Goal: Find specific page/section: Find specific page/section

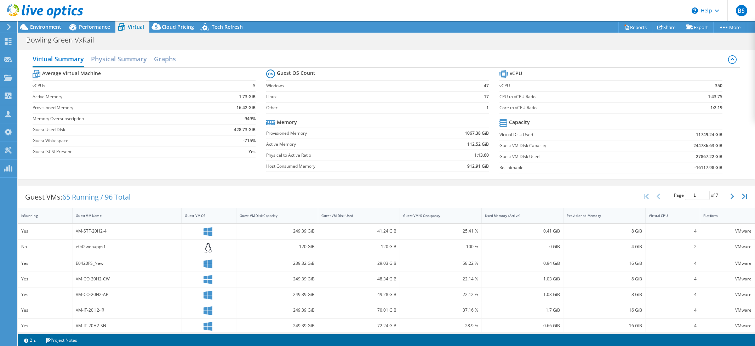
select select "USD"
click at [23, 11] on use at bounding box center [45, 11] width 76 height 14
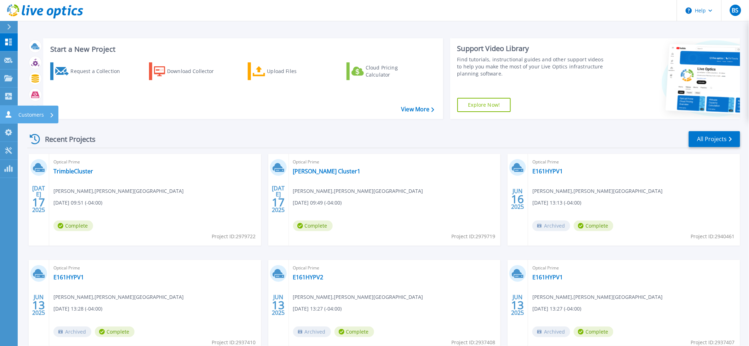
click at [6, 118] on link "Customers Customers" at bounding box center [9, 115] width 18 height 18
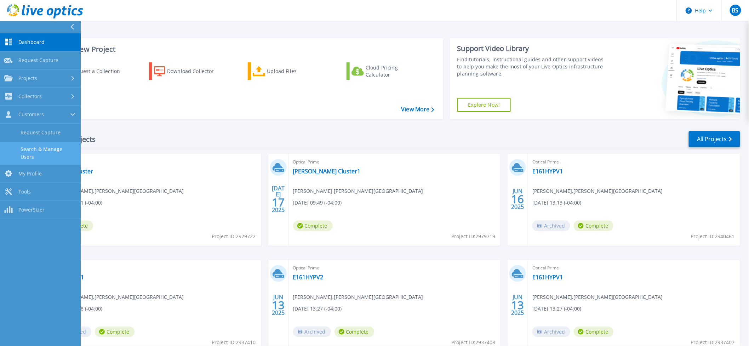
click at [30, 152] on link "Search & Manage Users" at bounding box center [40, 153] width 81 height 23
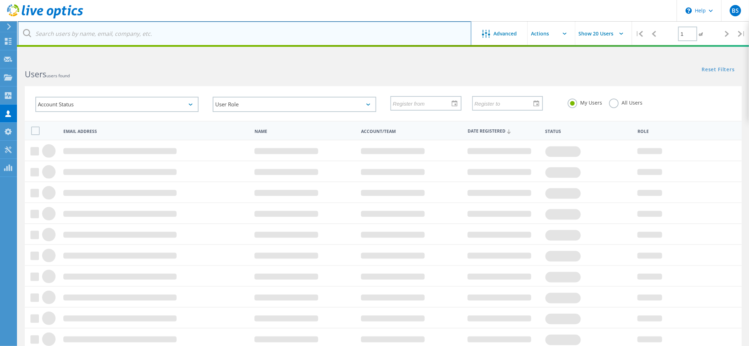
click at [117, 31] on input "text" at bounding box center [245, 33] width 454 height 25
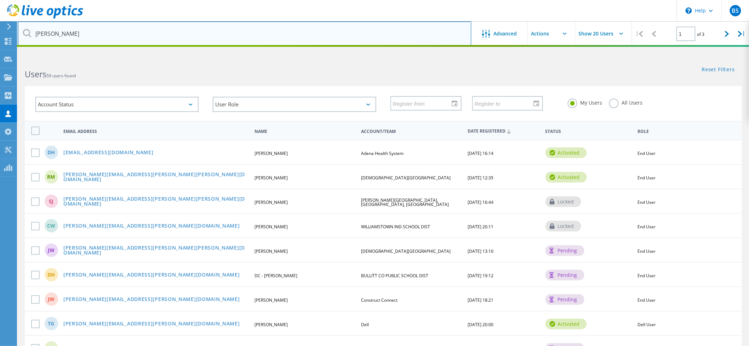
type input "craig woods"
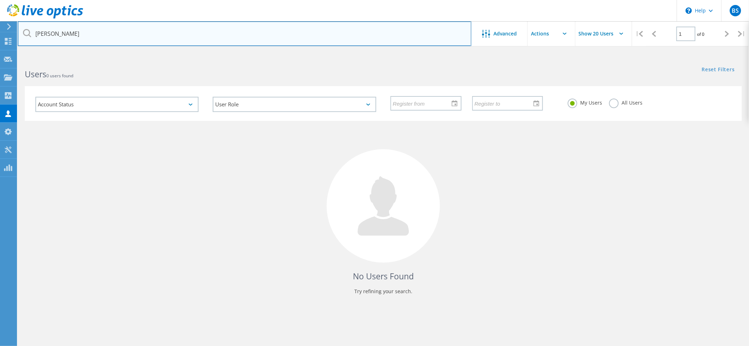
click at [113, 29] on input "craig woods" at bounding box center [245, 33] width 454 height 25
drag, startPoint x: 115, startPoint y: 33, endPoint x: 52, endPoint y: 34, distance: 63.8
click at [52, 34] on input "craig woods" at bounding box center [245, 33] width 454 height 25
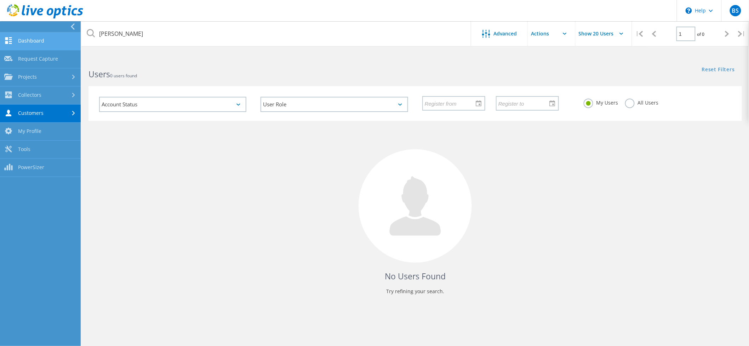
click at [39, 42] on link "Dashboard" at bounding box center [40, 41] width 81 height 18
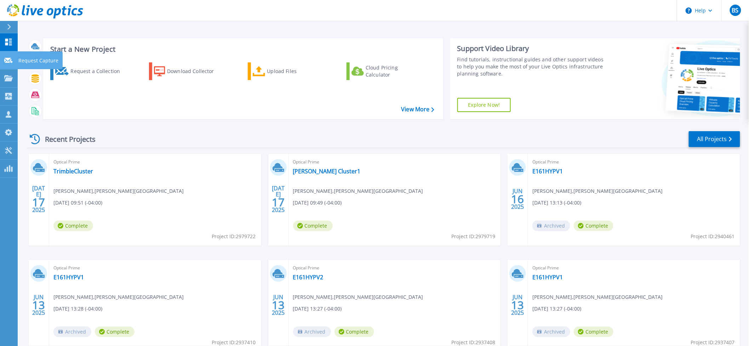
click at [8, 58] on icon at bounding box center [8, 60] width 8 height 5
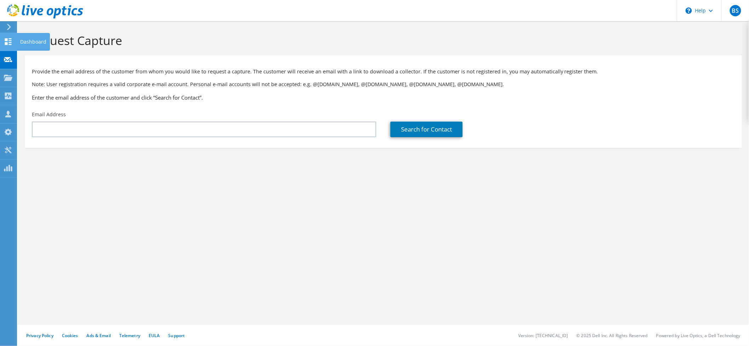
click at [6, 39] on use at bounding box center [8, 41] width 7 height 7
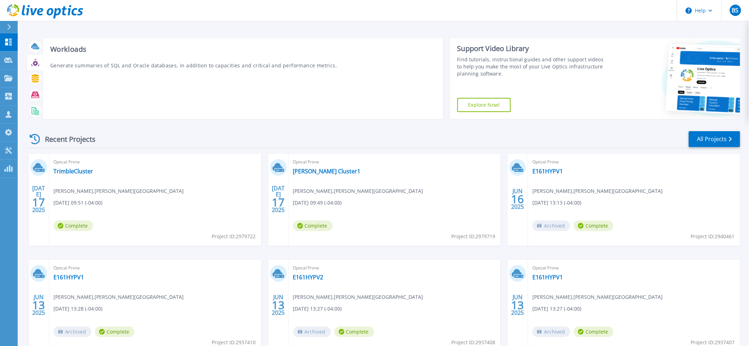
click at [38, 63] on icon at bounding box center [35, 62] width 8 height 8
click at [216, 91] on div "Workloads Generate summaries of SQL and Oracle databases, in addition to capaci…" at bounding box center [243, 78] width 400 height 81
